Goal: Information Seeking & Learning: Learn about a topic

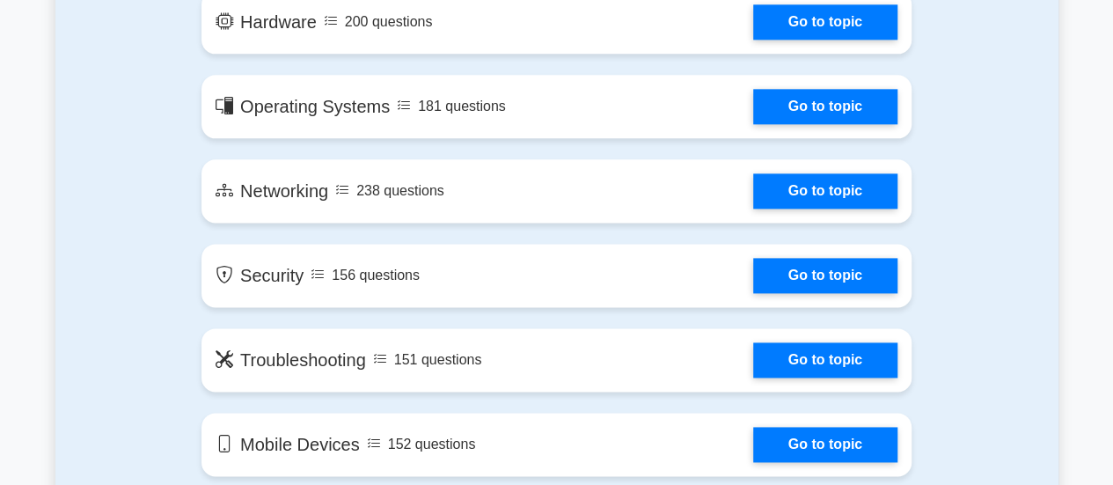
scroll to position [1078, 0]
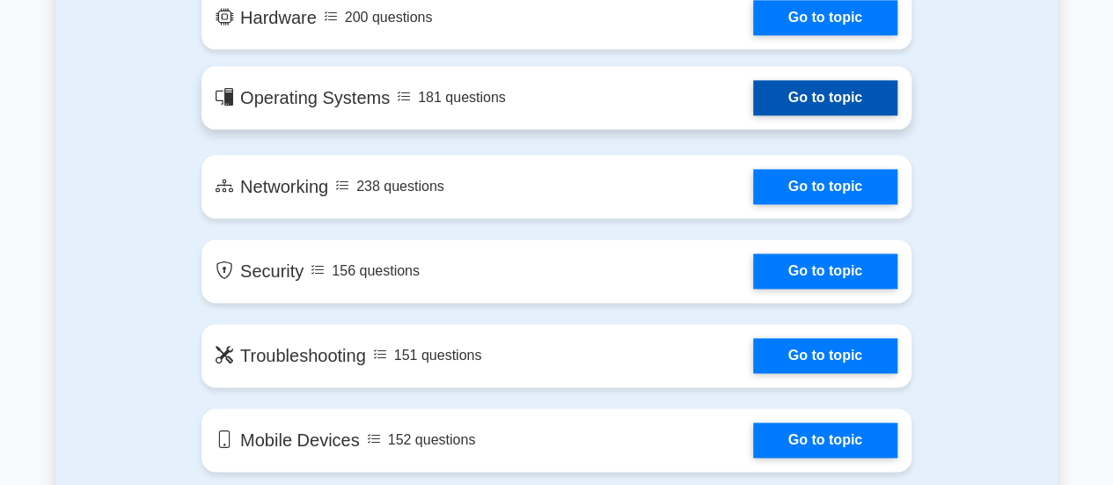
click at [795, 102] on link "Go to topic" at bounding box center [825, 97] width 144 height 35
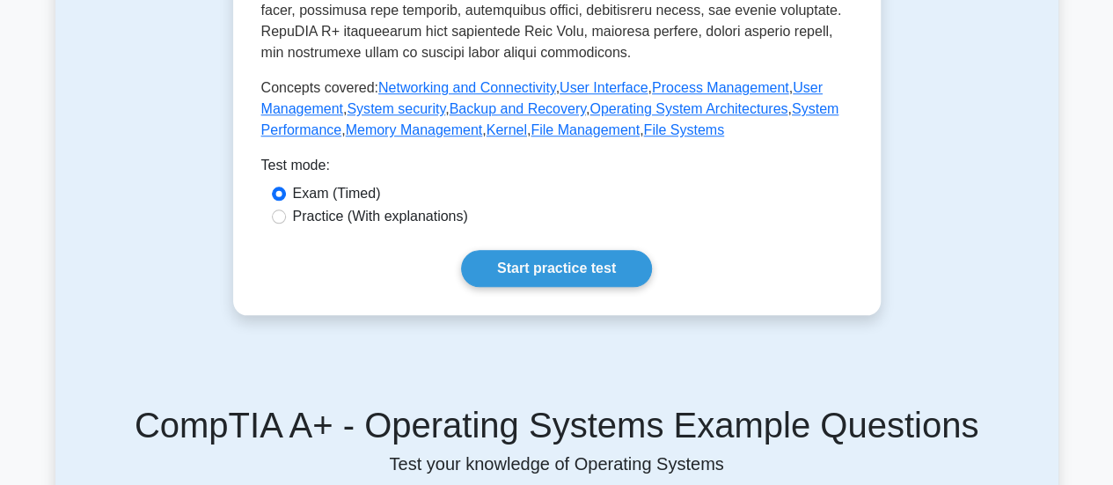
scroll to position [804, 0]
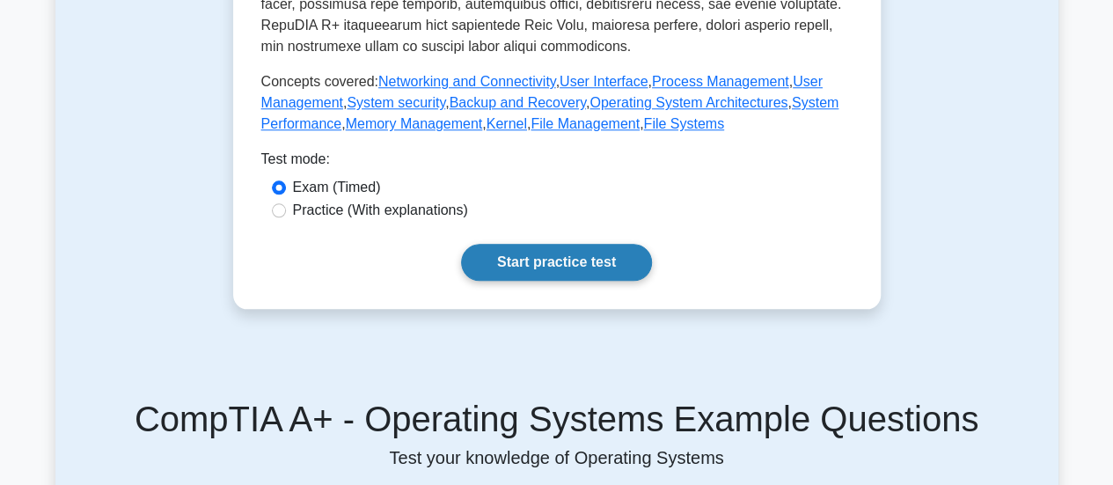
click at [606, 249] on link "Start practice test" at bounding box center [556, 262] width 191 height 37
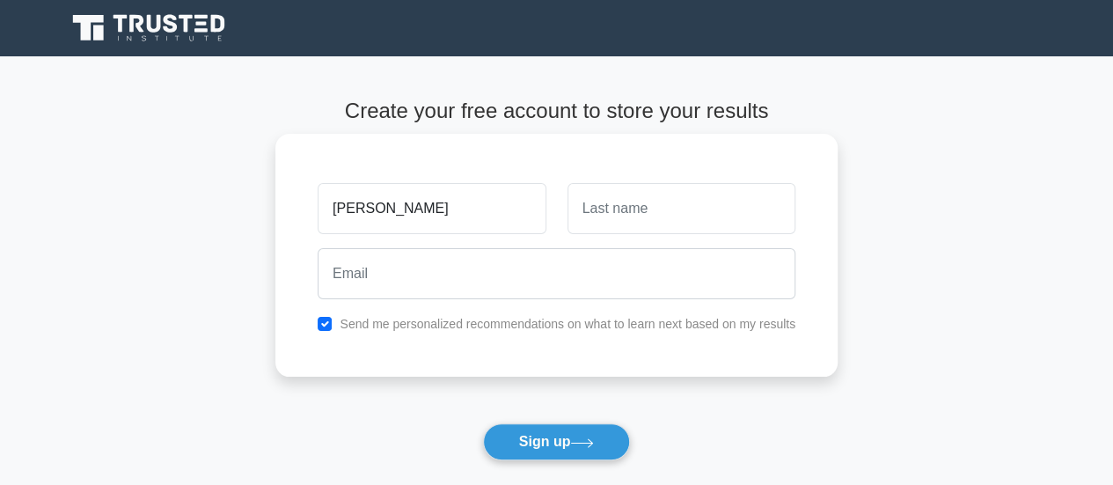
type input "[PERSON_NAME]"
click at [642, 221] on input "text" at bounding box center [682, 208] width 228 height 51
type input "d"
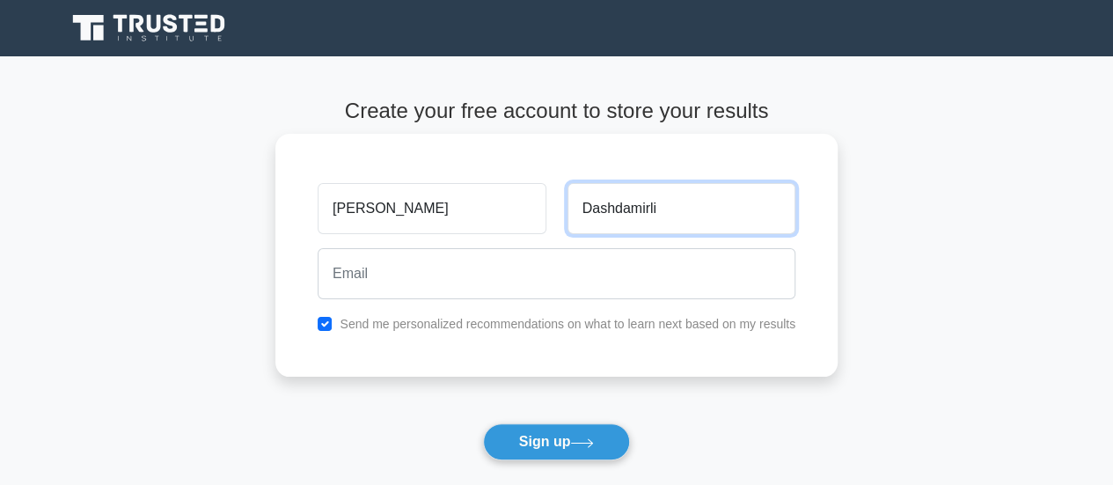
type input "Dashdamirli"
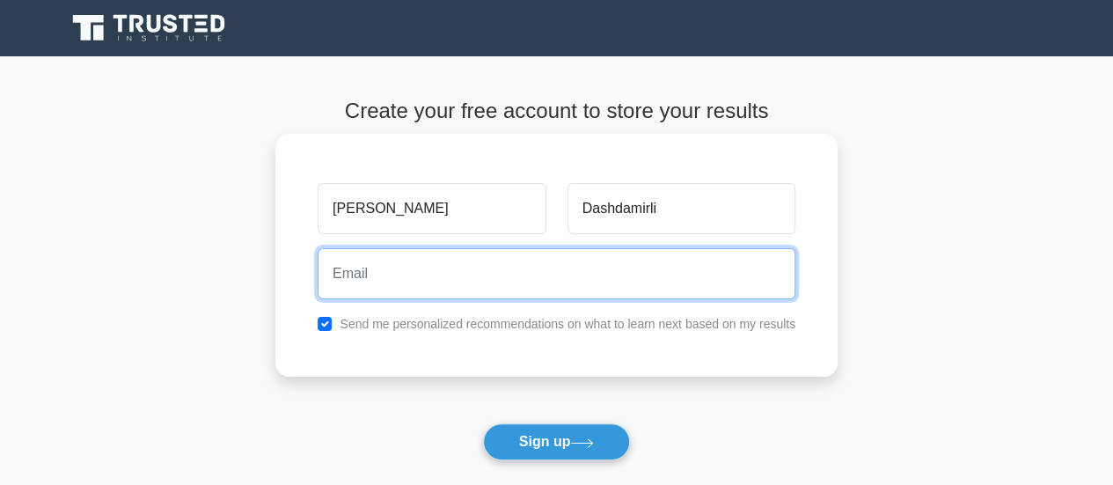
click at [590, 279] on input "email" at bounding box center [557, 273] width 478 height 51
type input "alidashdamirli@gmail.com"
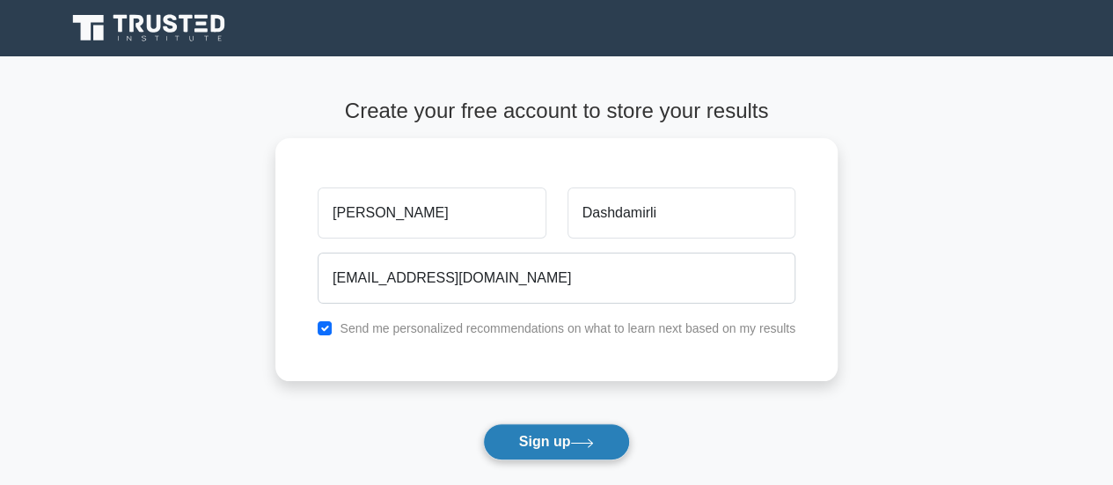
click at [560, 443] on button "Sign up" at bounding box center [557, 441] width 148 height 37
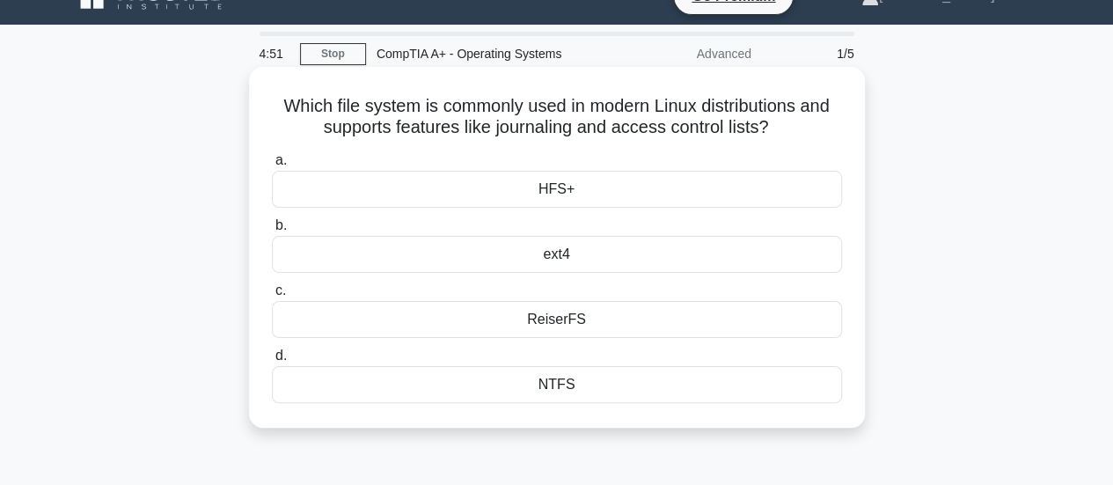
scroll to position [31, 0]
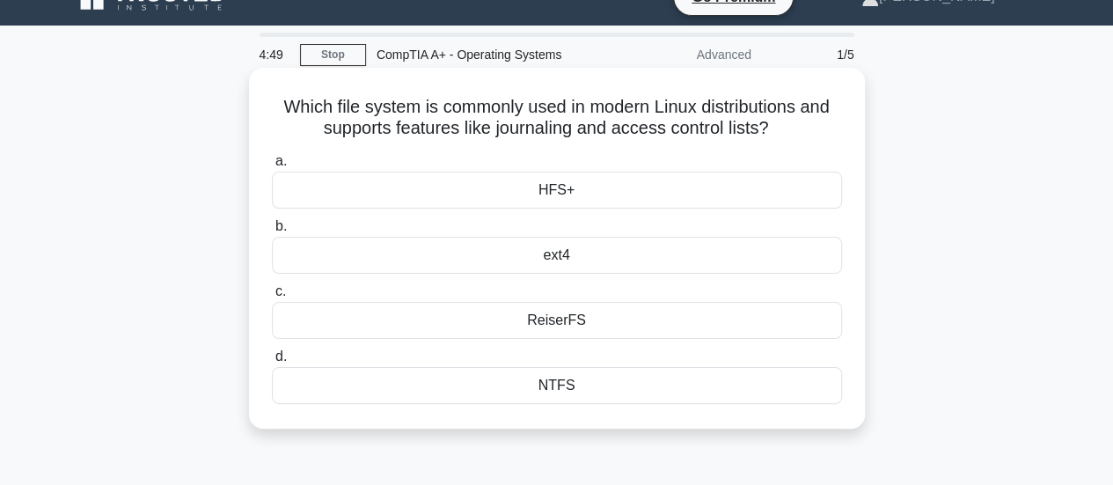
click at [565, 394] on div "NTFS" at bounding box center [557, 385] width 570 height 37
click at [272, 363] on input "d. NTFS" at bounding box center [272, 356] width 0 height 11
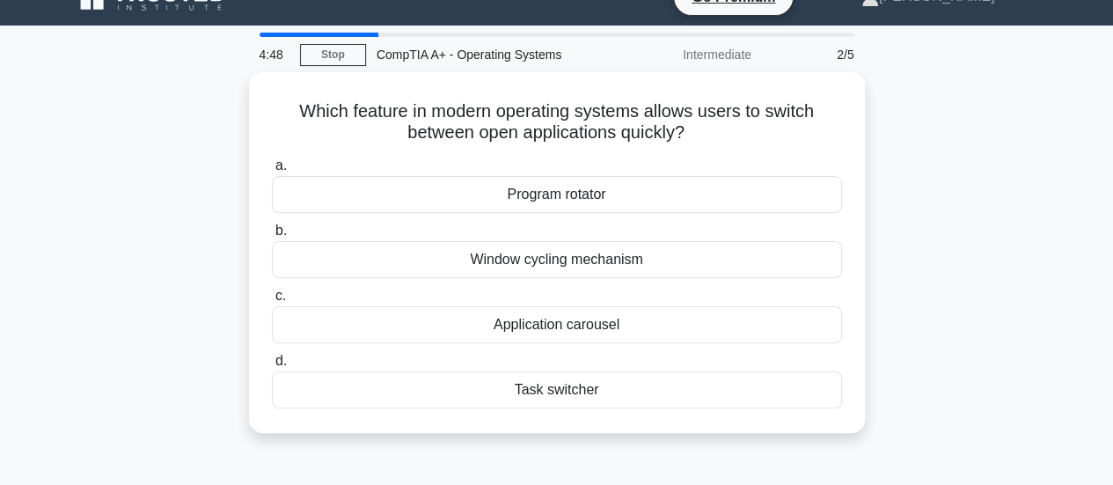
scroll to position [0, 0]
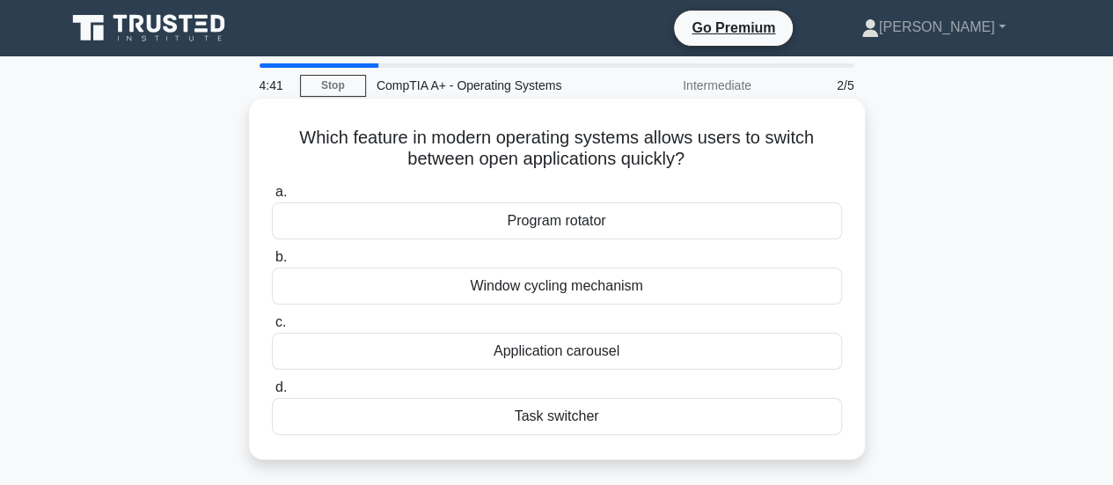
click at [512, 226] on div "Program rotator" at bounding box center [557, 220] width 570 height 37
click at [272, 198] on input "a. Program rotator" at bounding box center [272, 192] width 0 height 11
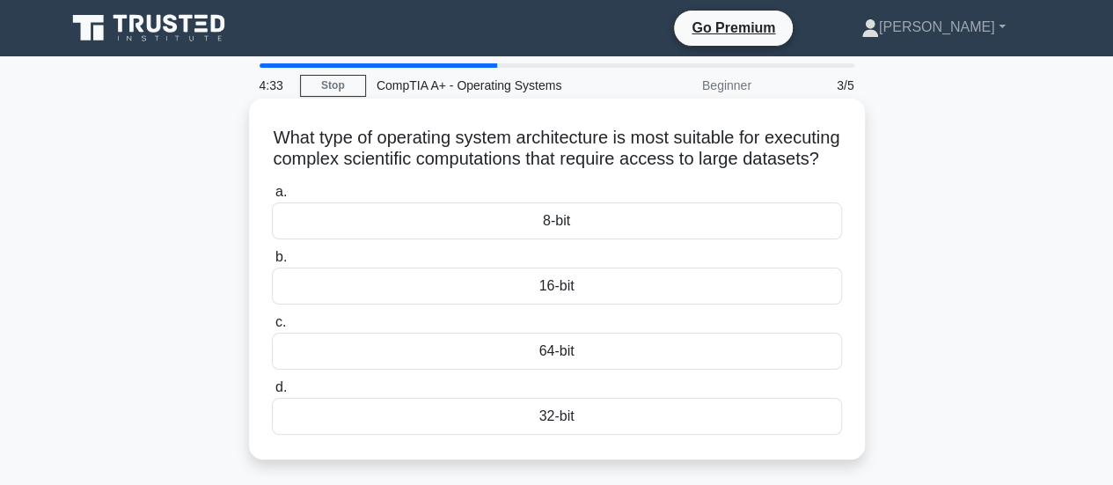
drag, startPoint x: 304, startPoint y: 131, endPoint x: 625, endPoint y: 179, distance: 323.8
click at [625, 171] on h5 "What type of operating system architecture is most suitable for executing compl…" at bounding box center [557, 149] width 574 height 44
copy h5 "What type of operating system architecture is most suitable for executing compl…"
click at [553, 370] on div "64-bit" at bounding box center [557, 351] width 570 height 37
click at [272, 328] on input "c. 64-bit" at bounding box center [272, 322] width 0 height 11
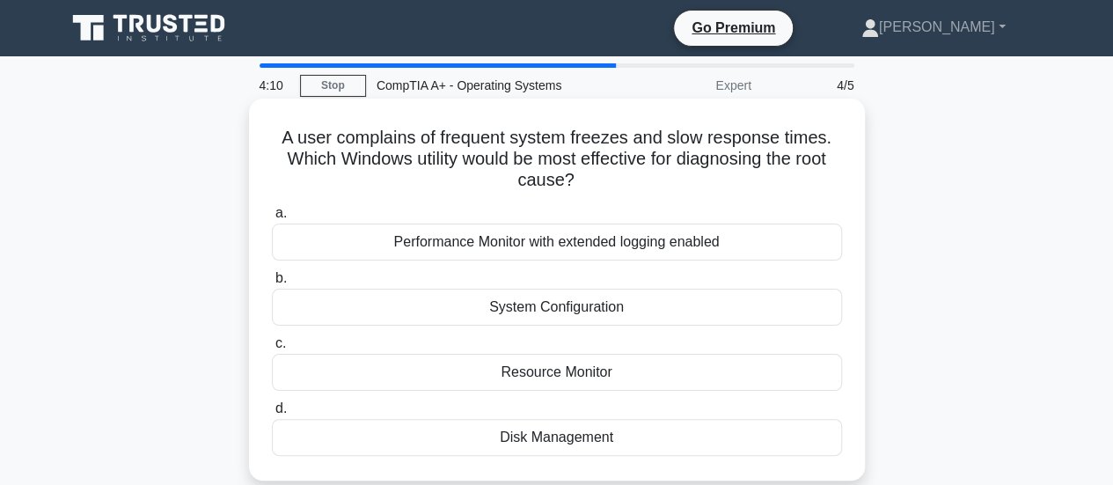
click at [550, 309] on div "System Configuration" at bounding box center [557, 307] width 570 height 37
click at [272, 284] on input "b. System Configuration" at bounding box center [272, 278] width 0 height 11
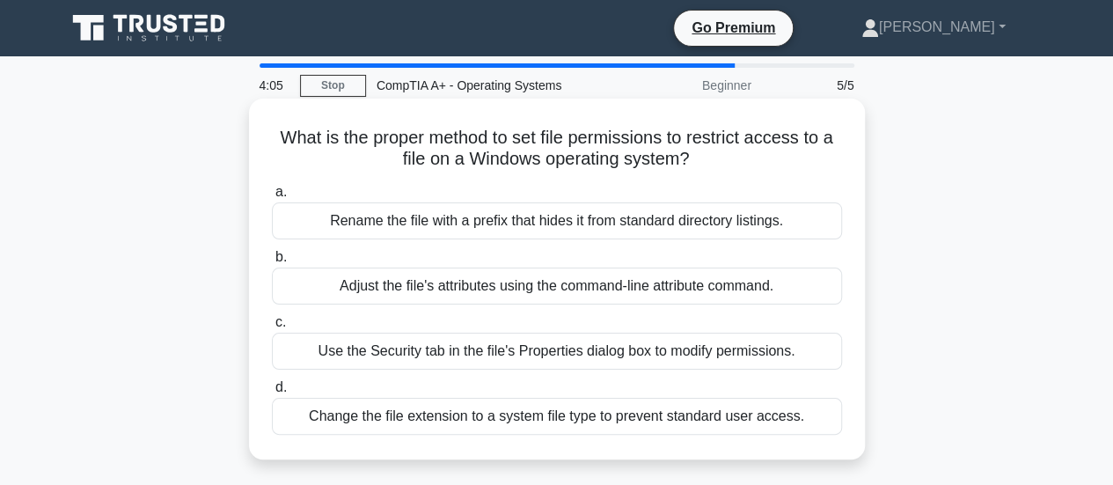
drag, startPoint x: 709, startPoint y: 156, endPoint x: 266, endPoint y: 132, distance: 444.1
click at [266, 132] on div "What is the proper method to set file permissions to restrict access to a file …" at bounding box center [557, 279] width 602 height 347
copy h5 "What is the proper method to set file permissions to restrict access to a file …"
click at [588, 233] on div "Rename the file with a prefix that hides it from standard directory listings." at bounding box center [557, 220] width 570 height 37
click at [272, 198] on input "a. Rename the file with a prefix that hides it from standard directory listings." at bounding box center [272, 192] width 0 height 11
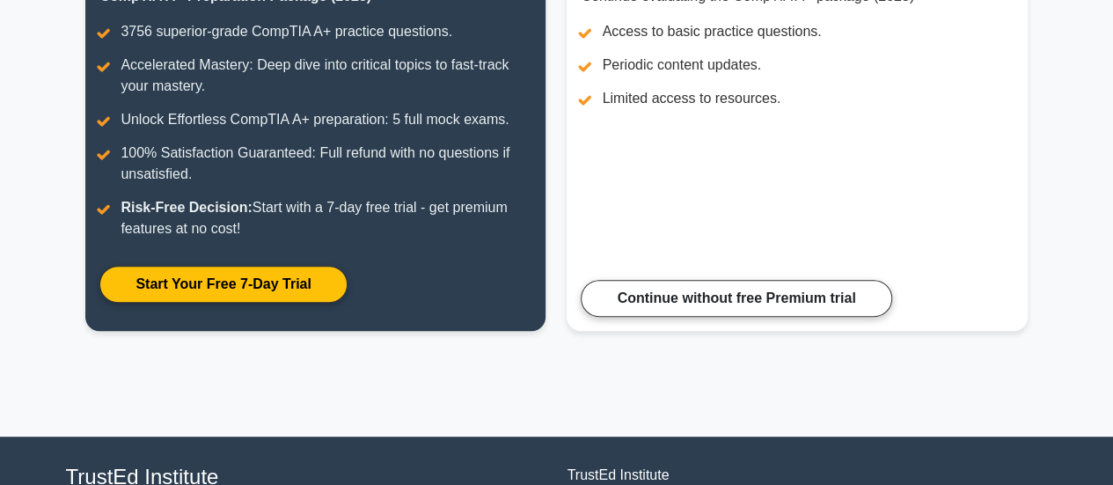
scroll to position [288, 0]
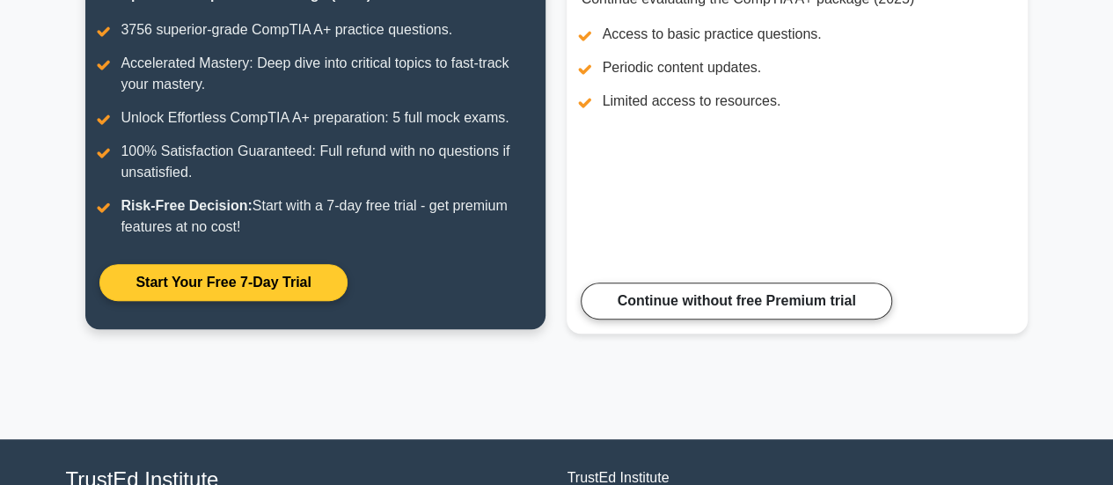
click at [275, 277] on link "Start Your Free 7-Day Trial" at bounding box center [222, 282] width 247 height 37
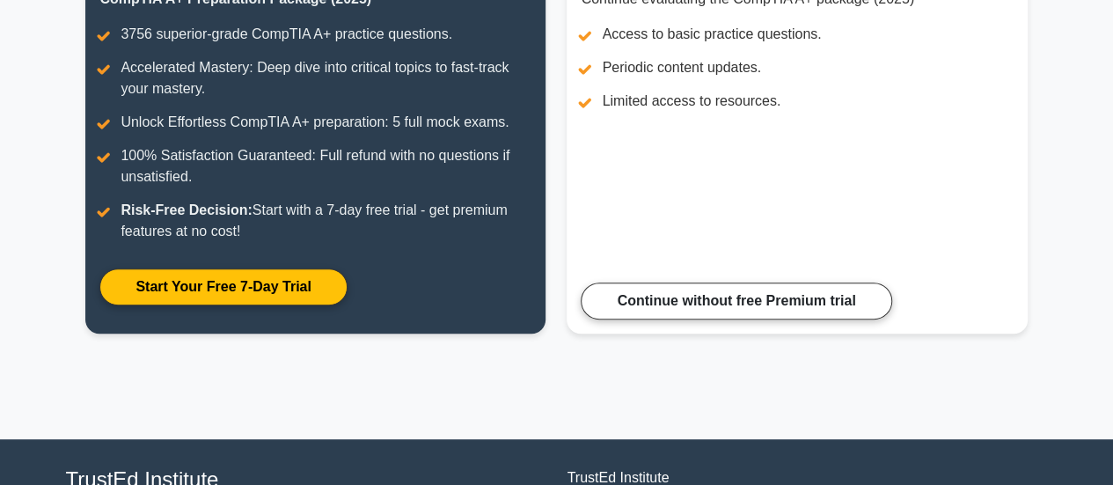
scroll to position [435, 0]
